Goal: Information Seeking & Learning: Learn about a topic

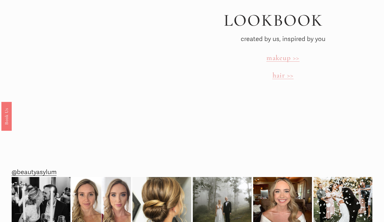
scroll to position [1503, 0]
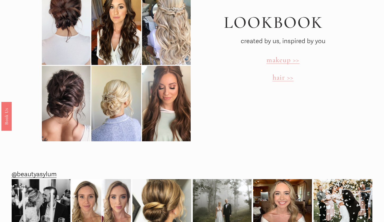
click at [287, 56] on span "makeup >>" at bounding box center [283, 60] width 33 height 9
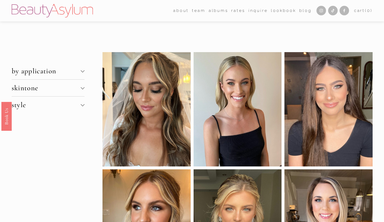
click at [237, 11] on link "Rates" at bounding box center [238, 11] width 14 height 8
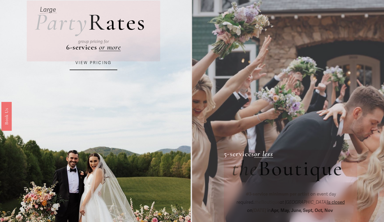
scroll to position [43, 0]
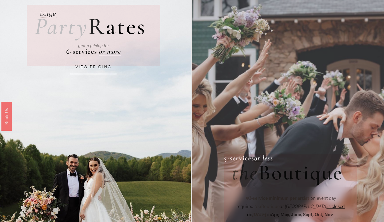
click at [99, 72] on link "VIEW PRICING" at bounding box center [94, 67] width 48 height 14
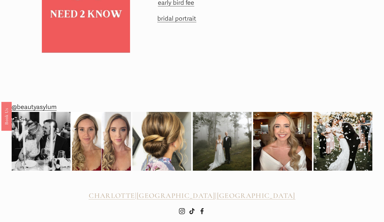
scroll to position [735, 0]
